Goal: Information Seeking & Learning: Understand process/instructions

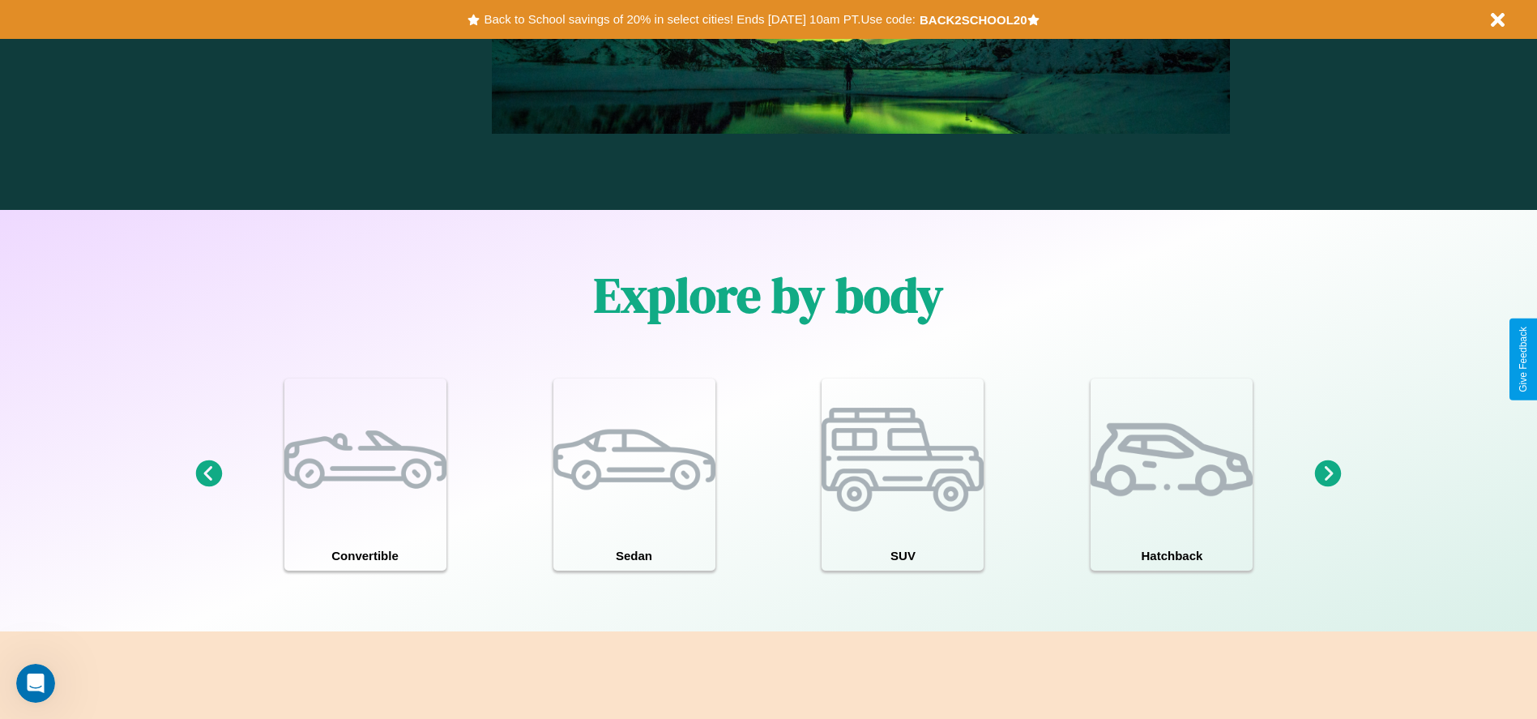
scroll to position [2324, 0]
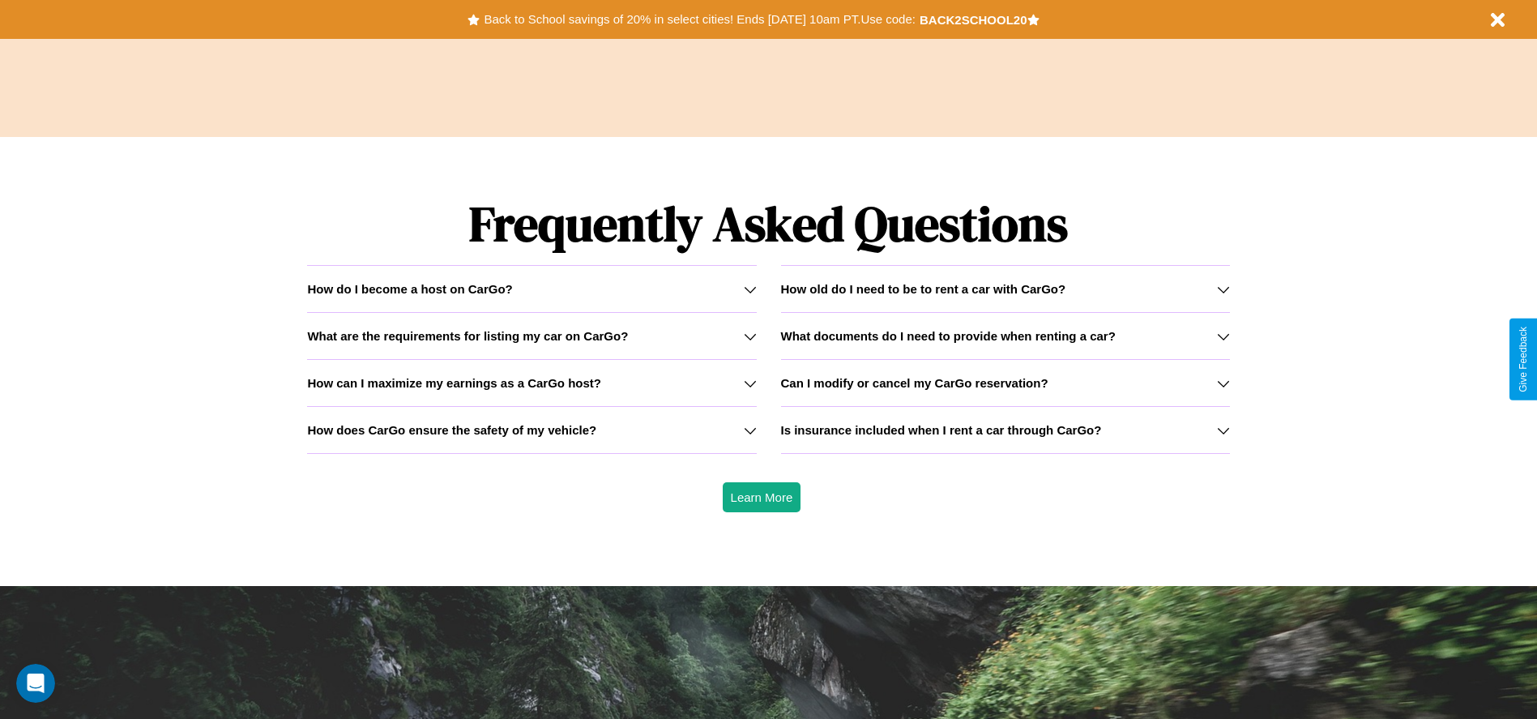
click at [1222, 288] on icon at bounding box center [1223, 289] width 13 height 13
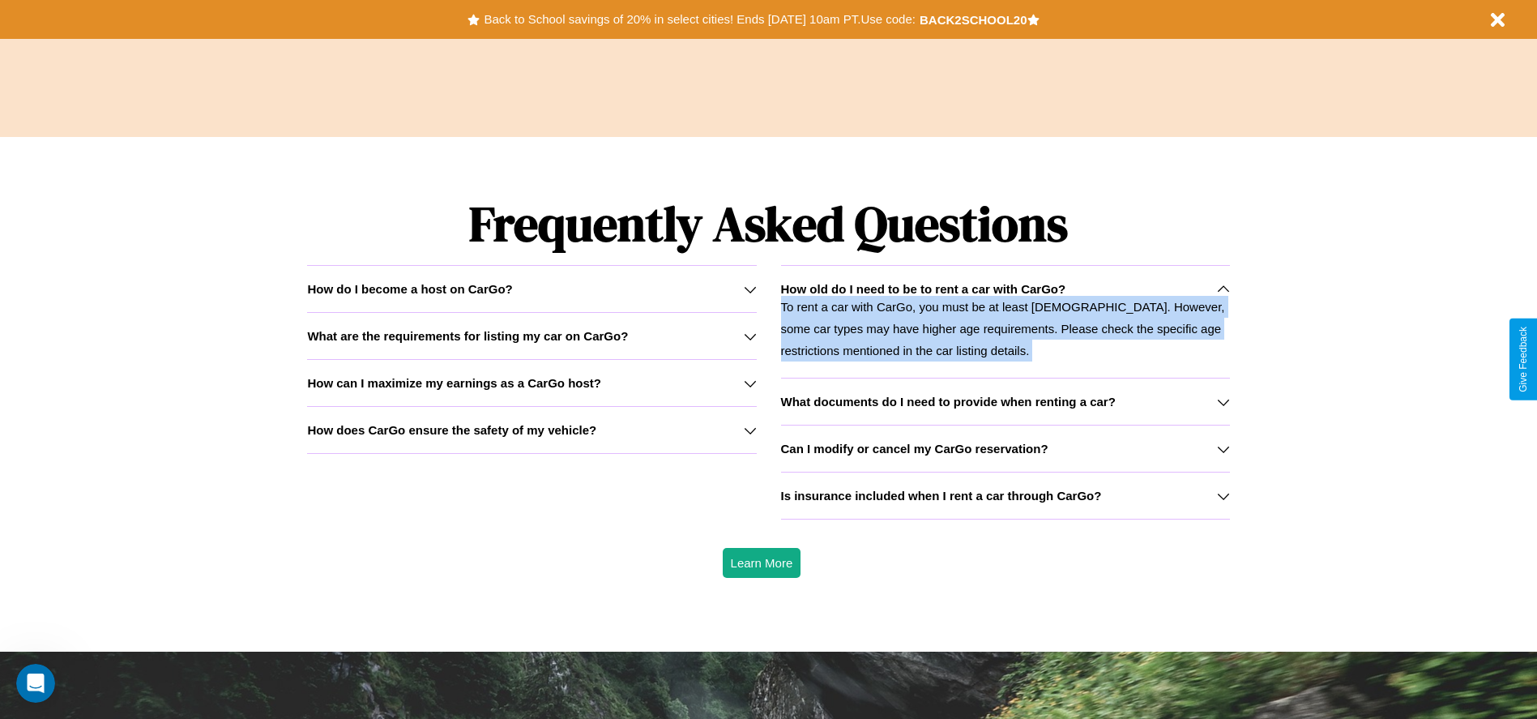
click at [1005, 321] on p "To rent a car with CarGo, you must be at least [DEMOGRAPHIC_DATA]. However, som…" at bounding box center [1005, 329] width 449 height 66
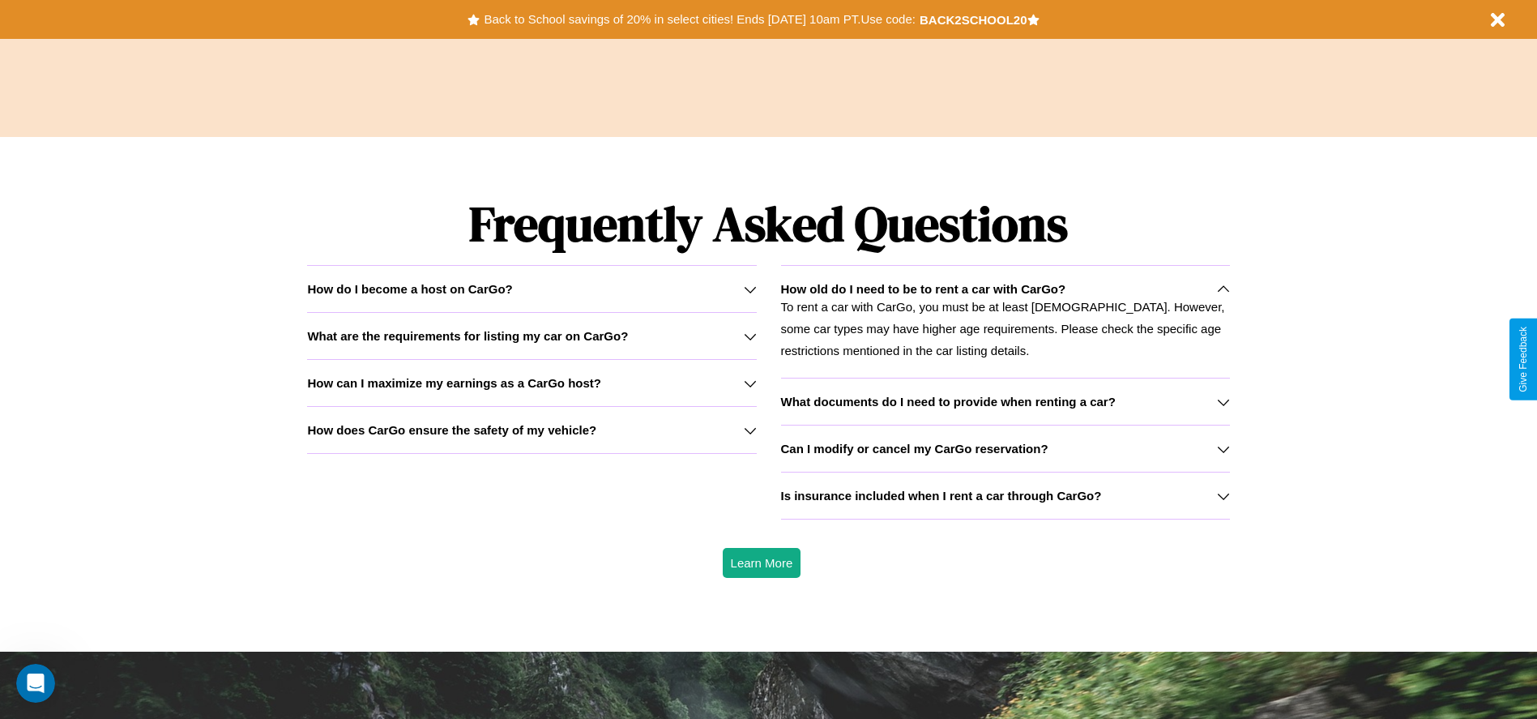
click at [531, 335] on h3 "What are the requirements for listing my car on CarGo?" at bounding box center [467, 336] width 321 height 14
click at [531, 382] on h3 "How can I maximize my earnings as a CarGo host?" at bounding box center [454, 383] width 294 height 14
click at [1222, 495] on icon at bounding box center [1223, 495] width 13 height 13
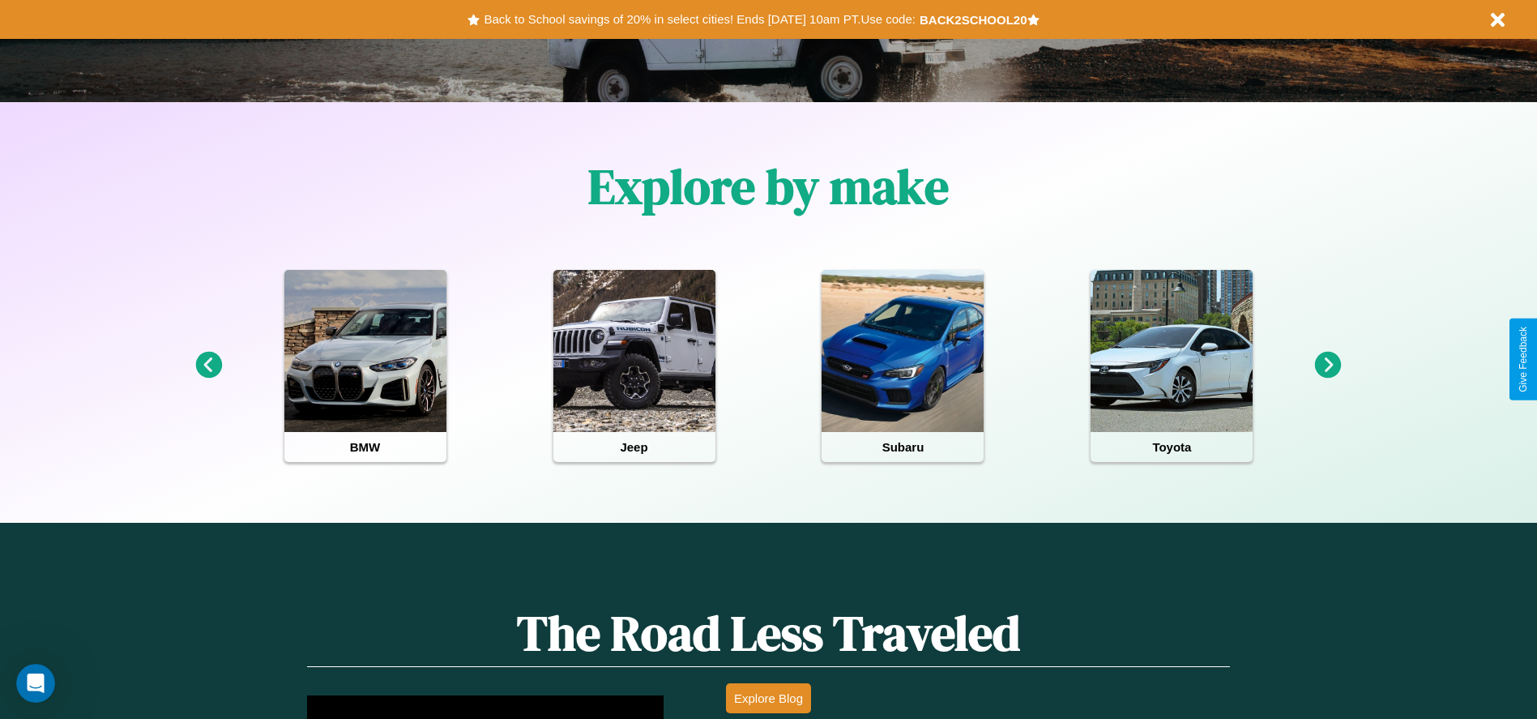
scroll to position [336, 0]
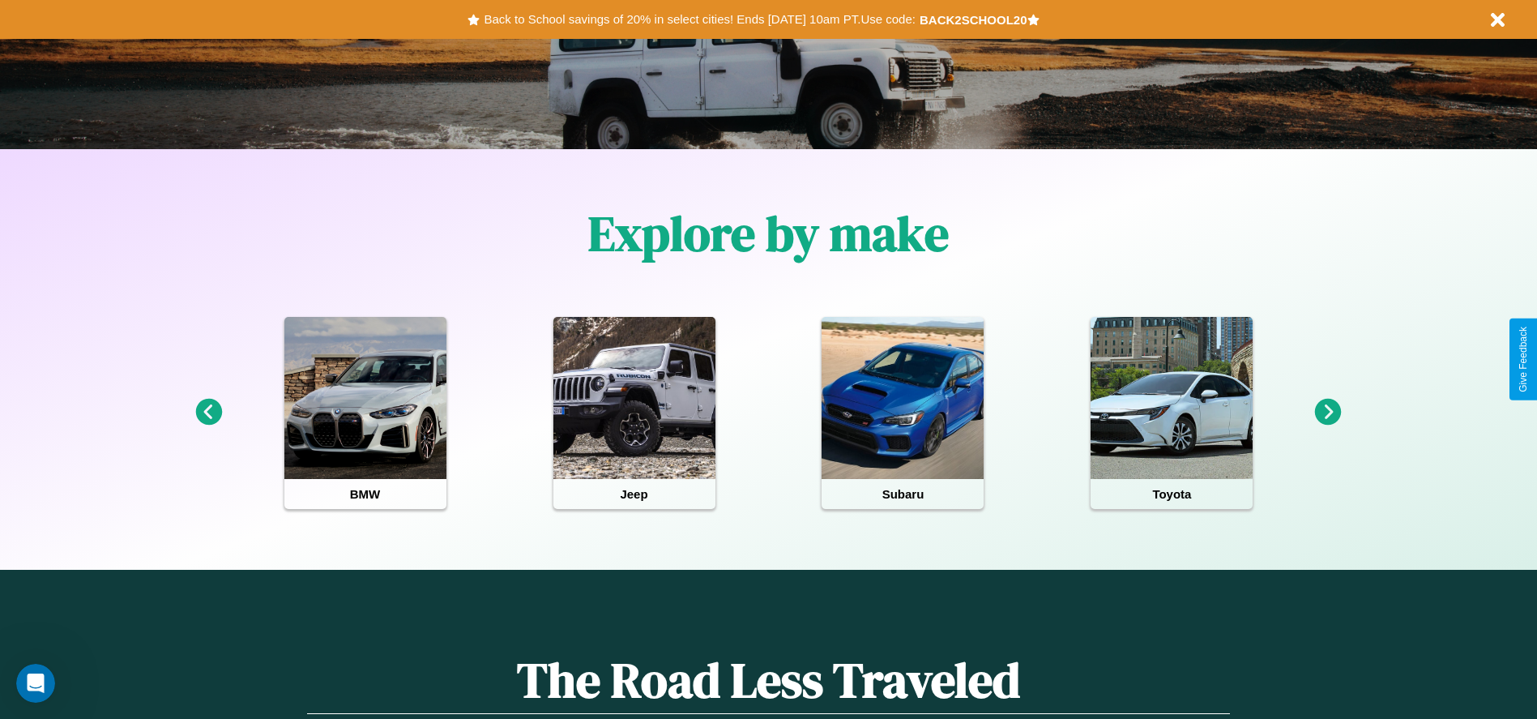
click at [208, 412] on icon at bounding box center [208, 412] width 27 height 27
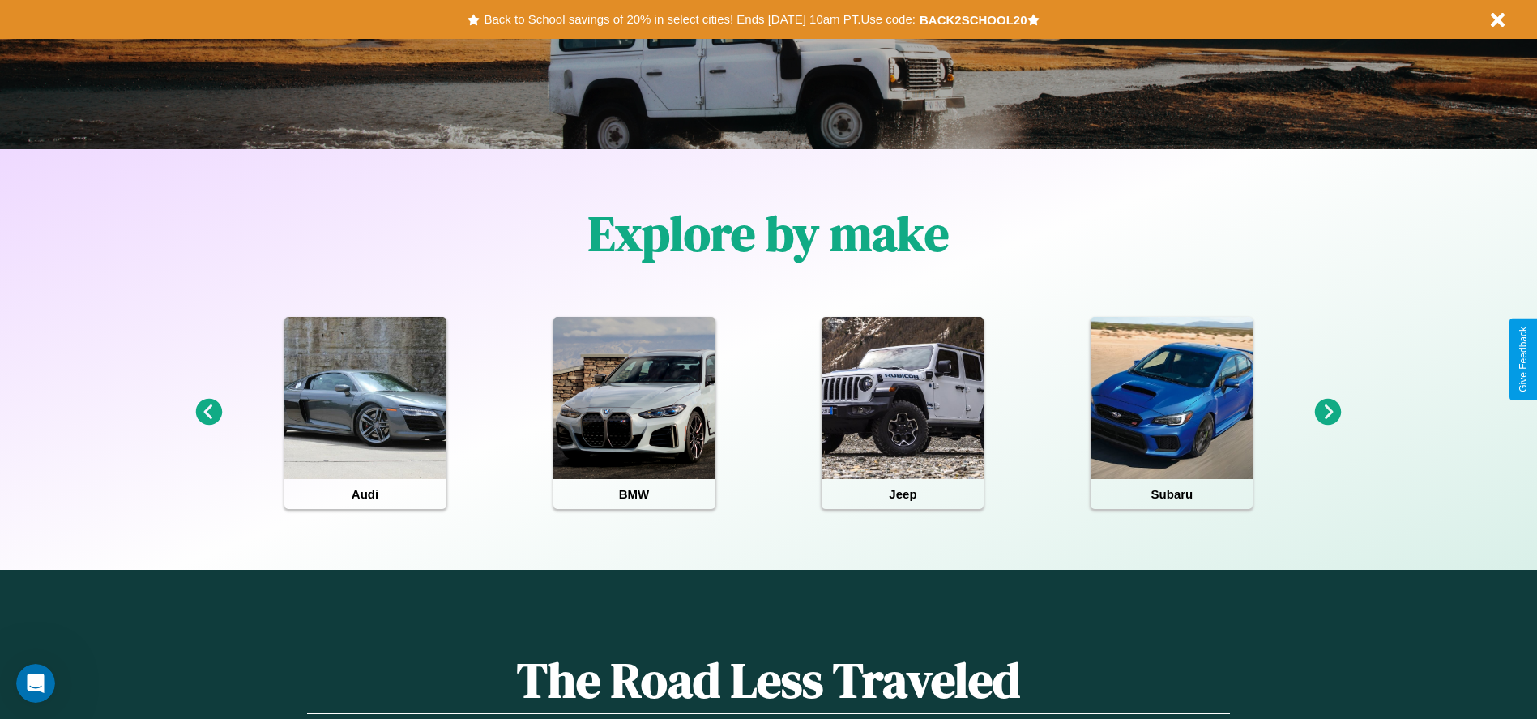
click at [1328, 412] on icon at bounding box center [1328, 412] width 27 height 27
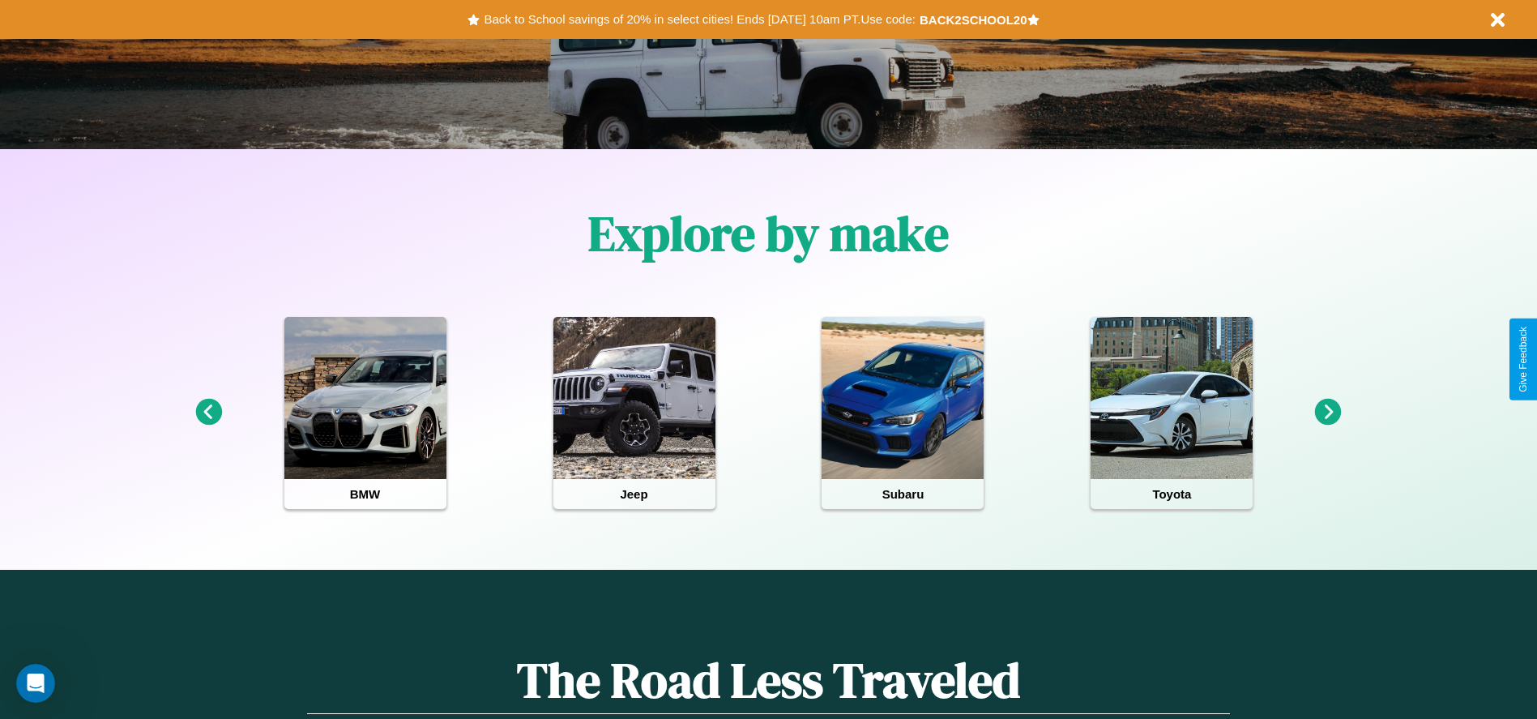
click at [1328, 412] on icon at bounding box center [1328, 412] width 27 height 27
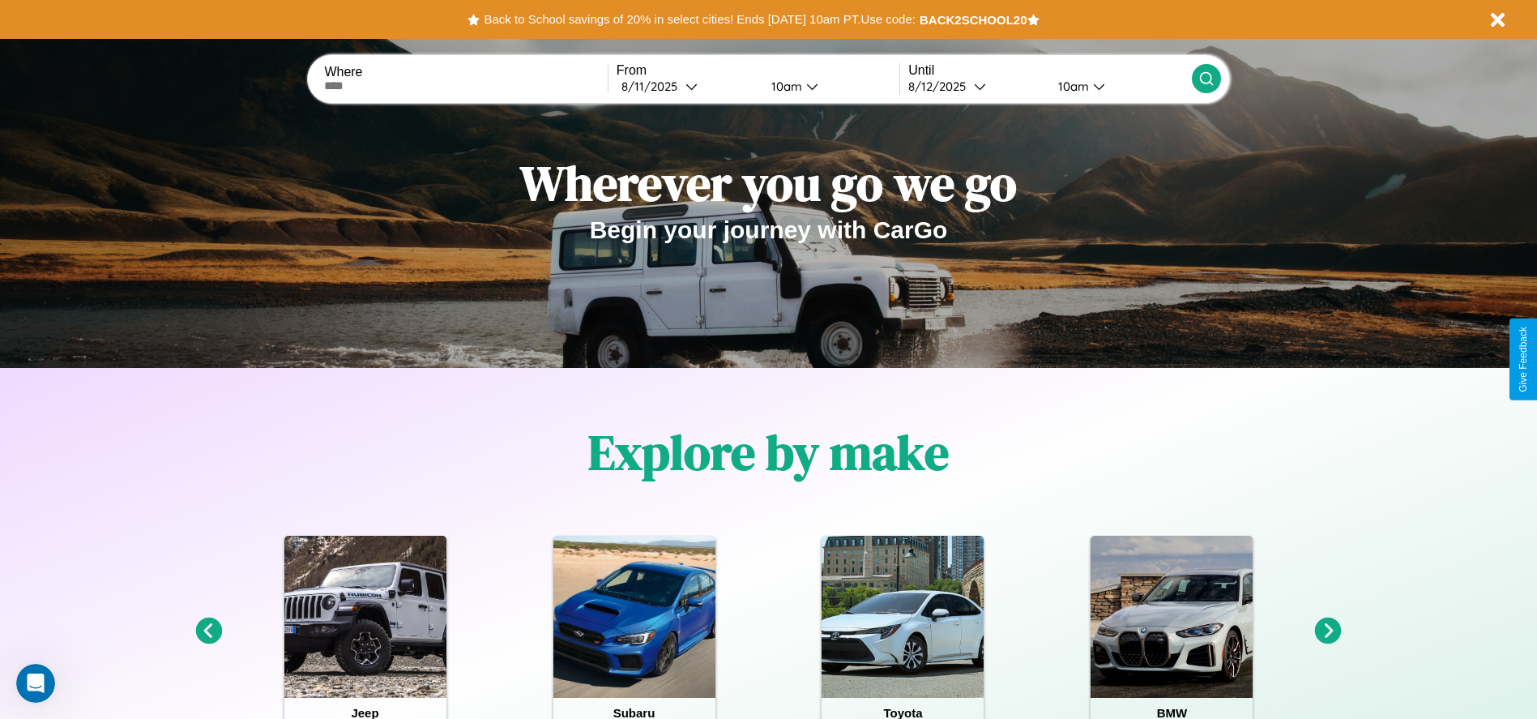
scroll to position [0, 0]
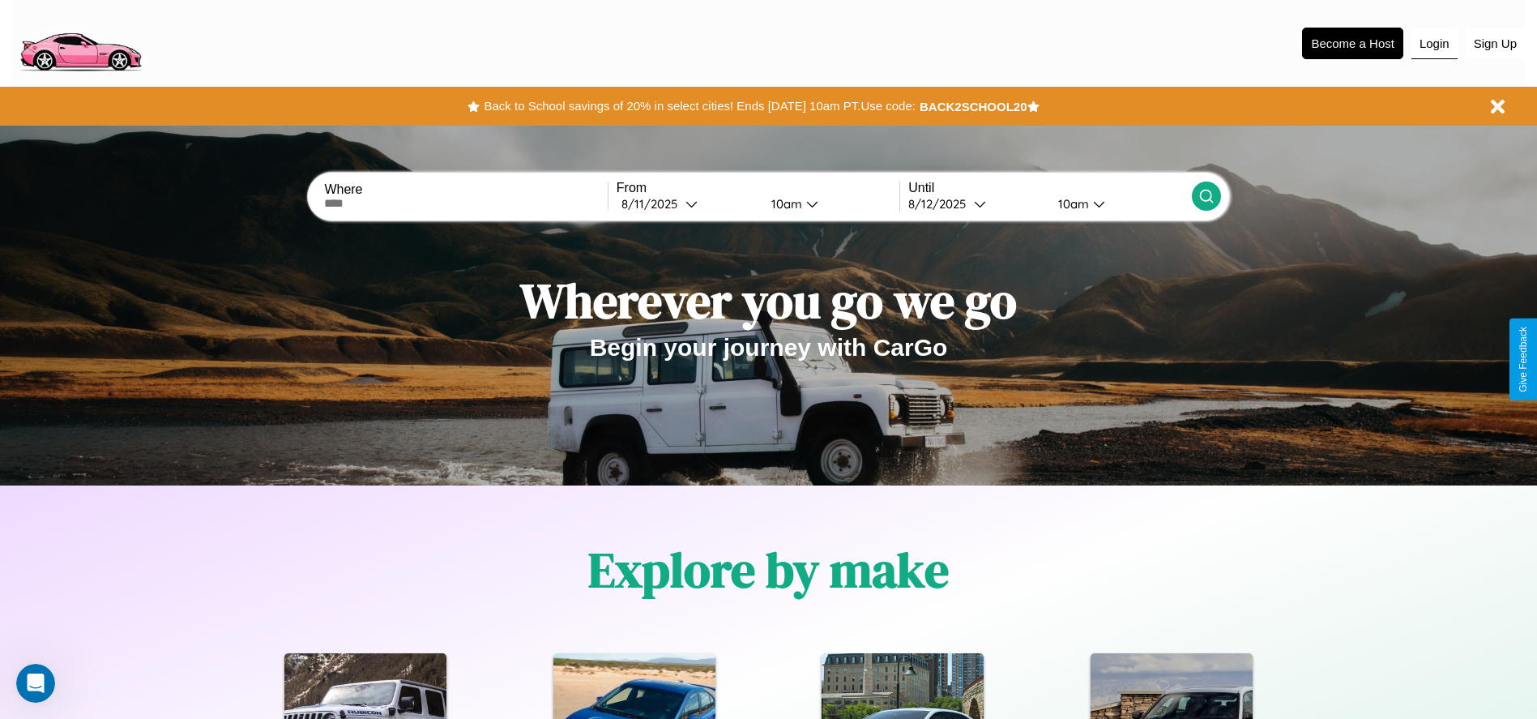
click at [1434, 43] on button "Login" at bounding box center [1434, 43] width 46 height 31
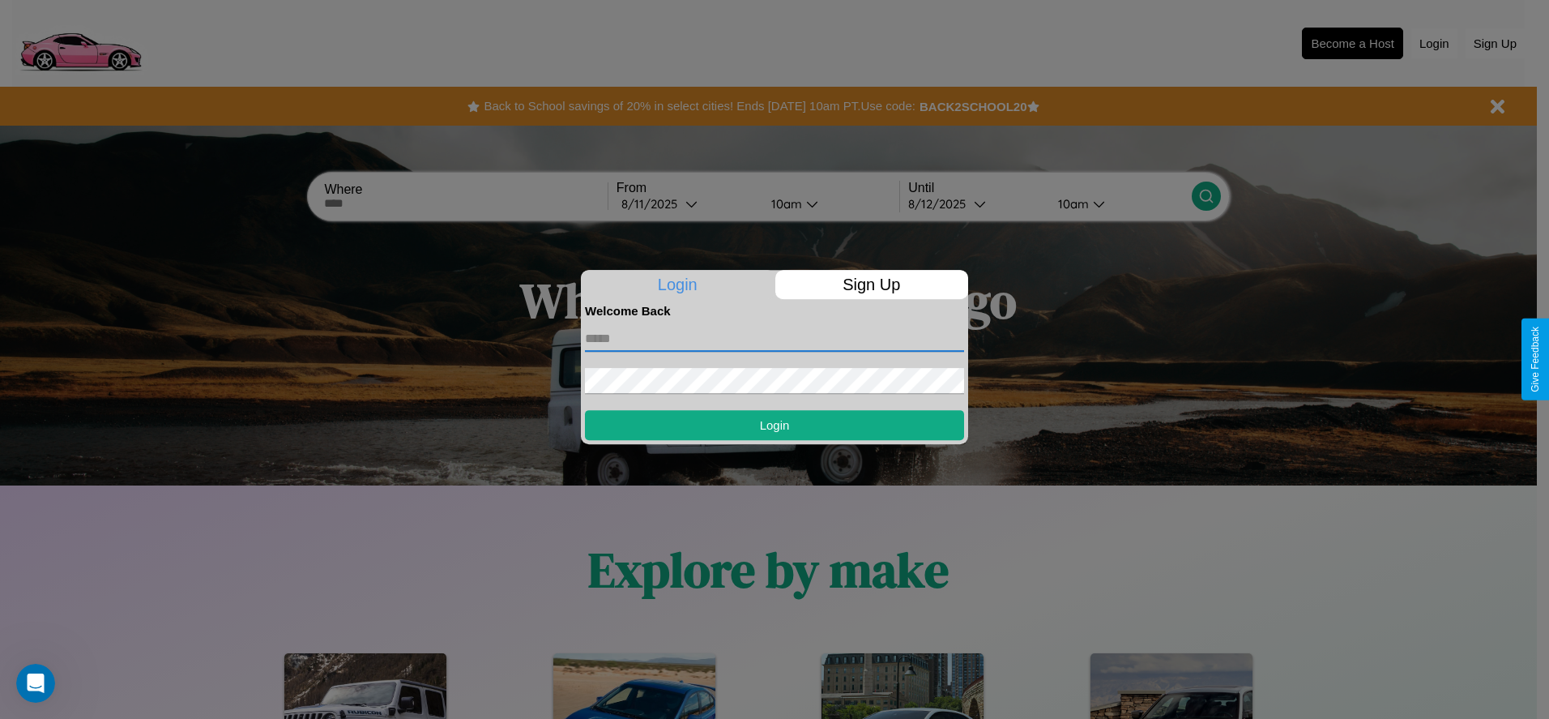
click at [774, 338] on input "text" at bounding box center [774, 339] width 379 height 26
type input "**********"
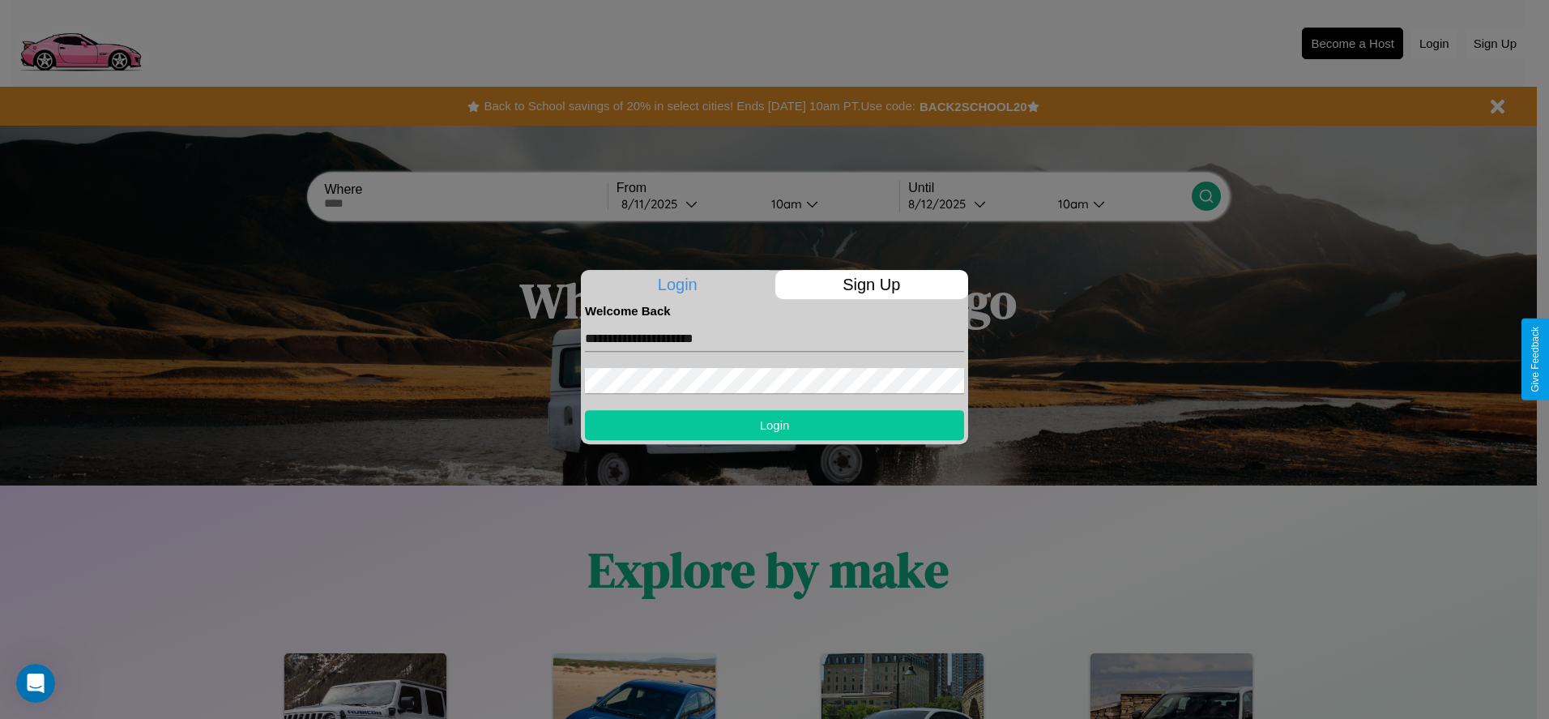
click at [774, 425] on button "Login" at bounding box center [774, 425] width 379 height 30
